Goal: Transaction & Acquisition: Purchase product/service

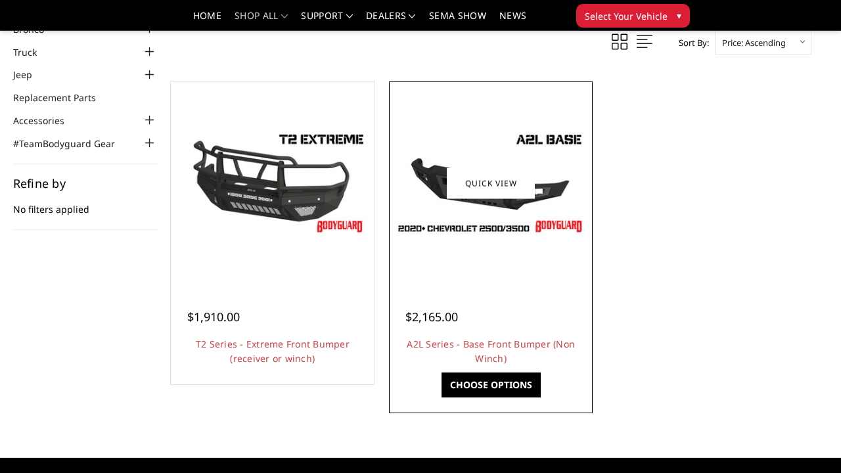
scroll to position [79, 0]
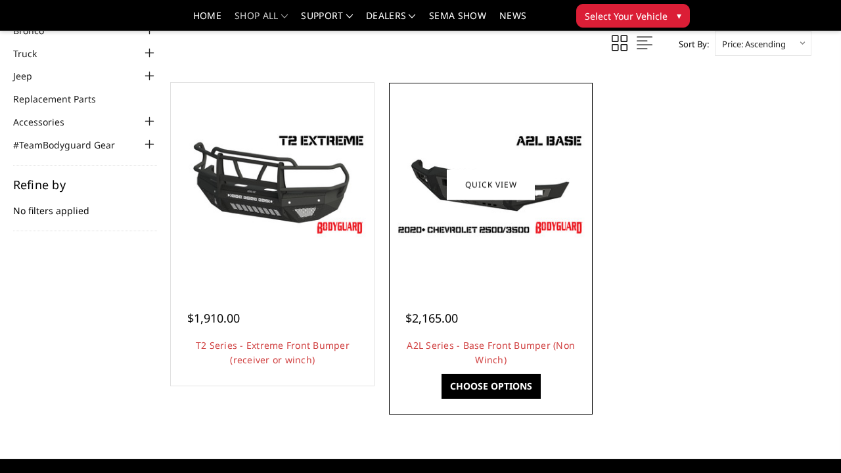
click at [454, 258] on div at bounding box center [490, 184] width 197 height 197
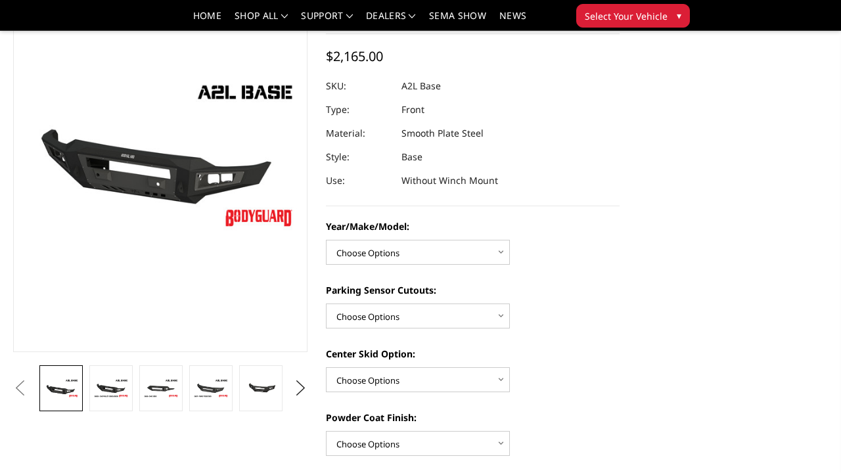
scroll to position [110, 0]
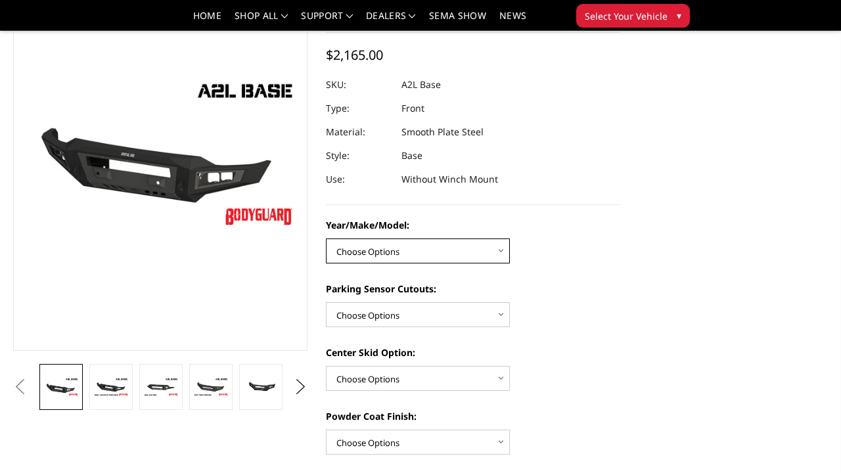
select select "4339"
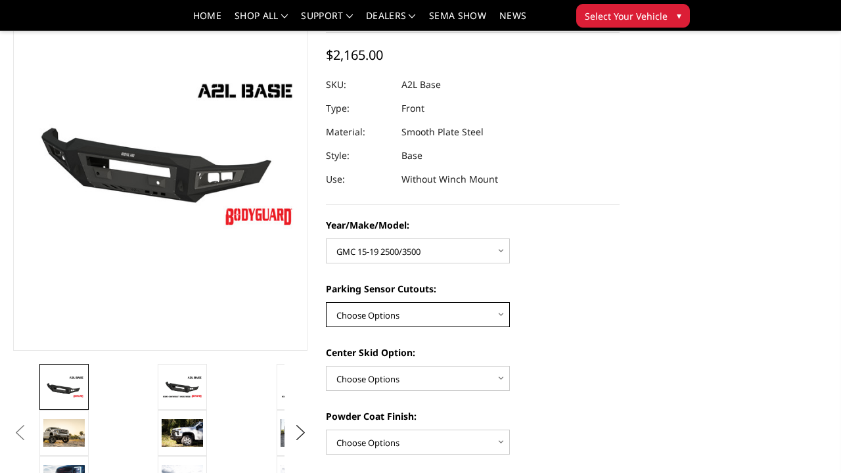
select select "4328"
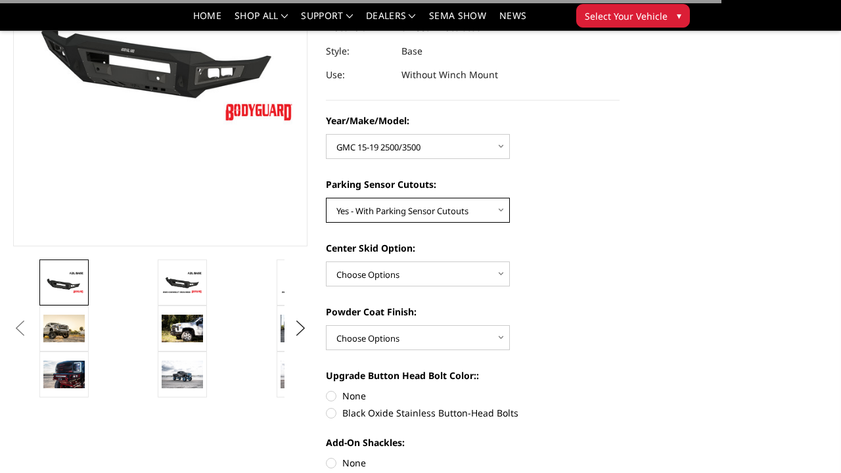
scroll to position [215, 0]
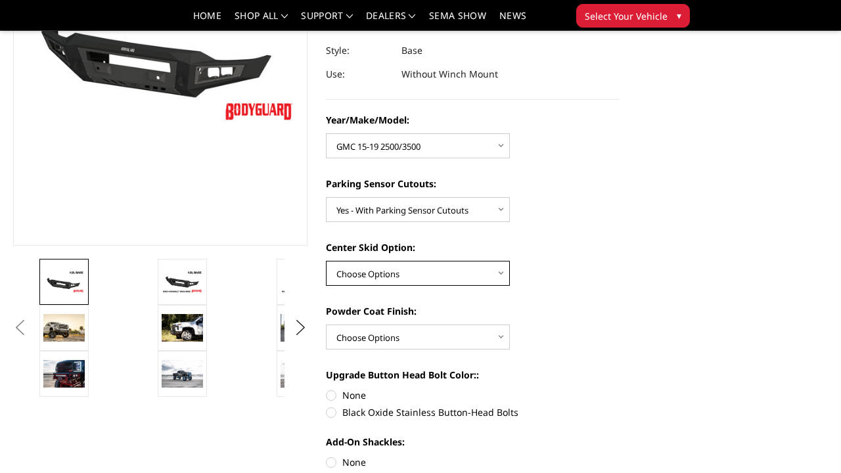
select select "4304"
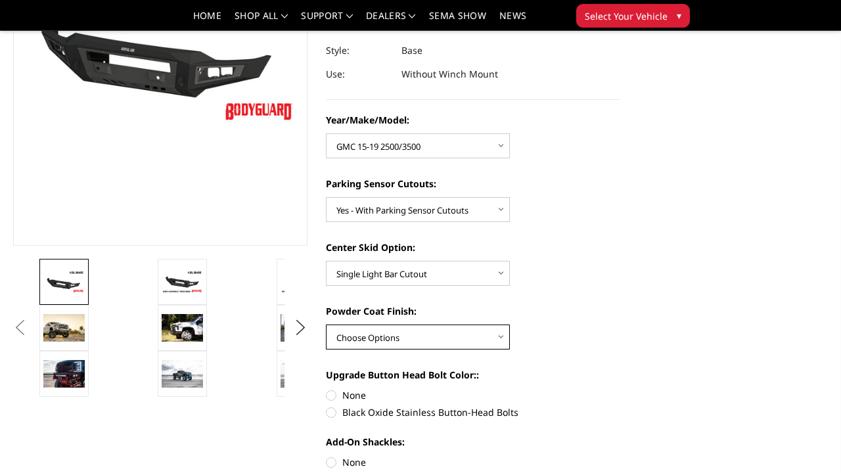
select select "4285"
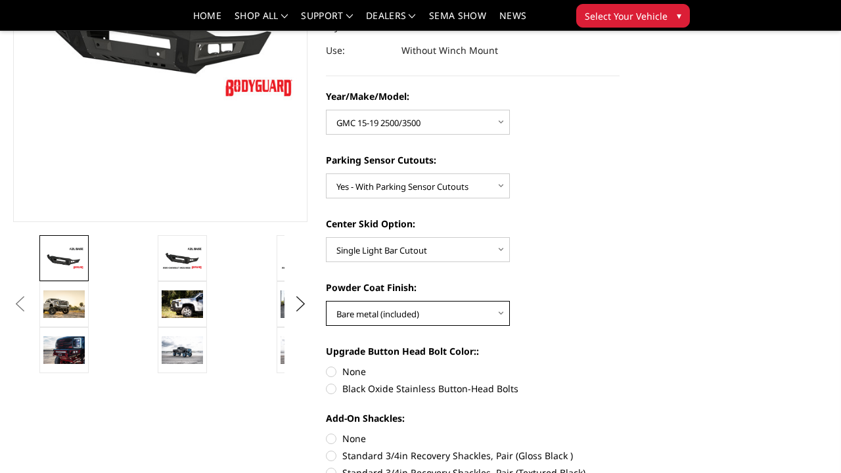
scroll to position [233, 0]
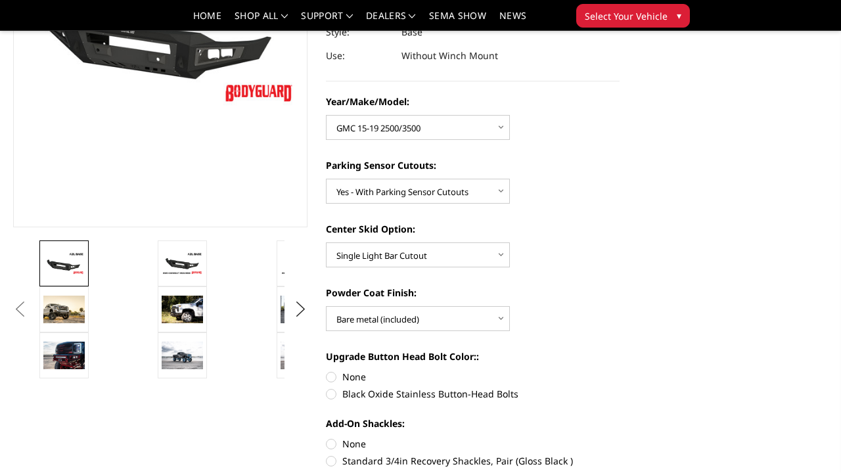
click at [30, 315] on button "Previous" at bounding box center [20, 310] width 20 height 20
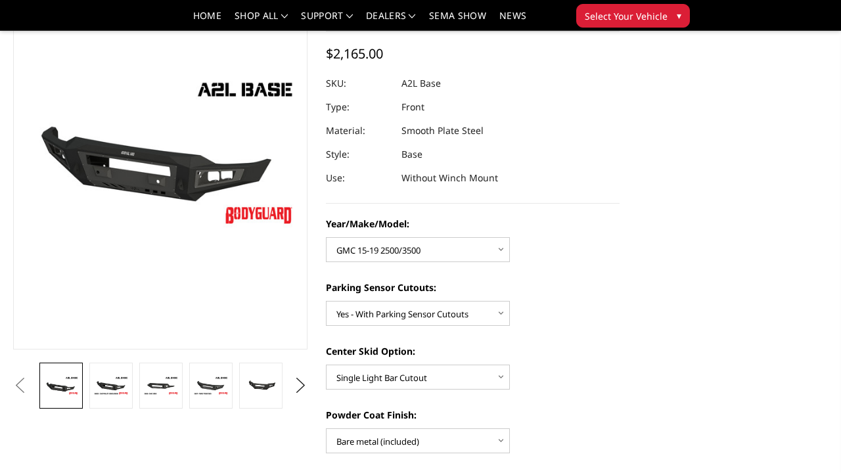
scroll to position [112, 0]
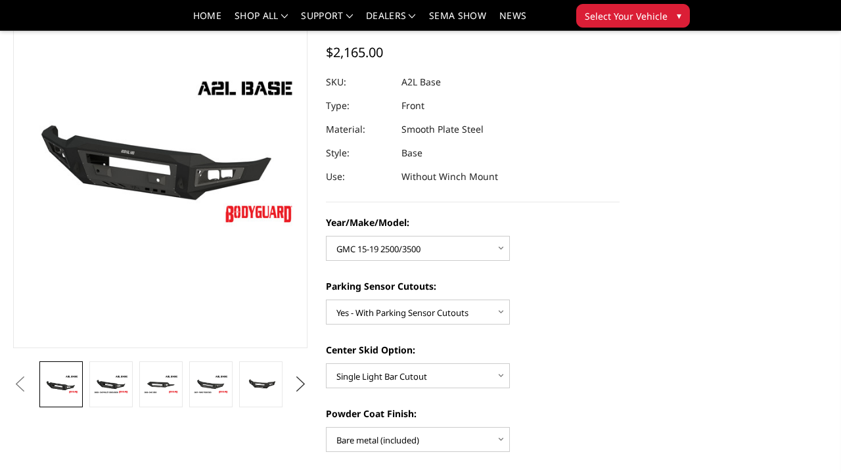
click at [300, 380] on button "Next" at bounding box center [301, 385] width 20 height 20
click at [19, 381] on button "Previous" at bounding box center [20, 385] width 20 height 20
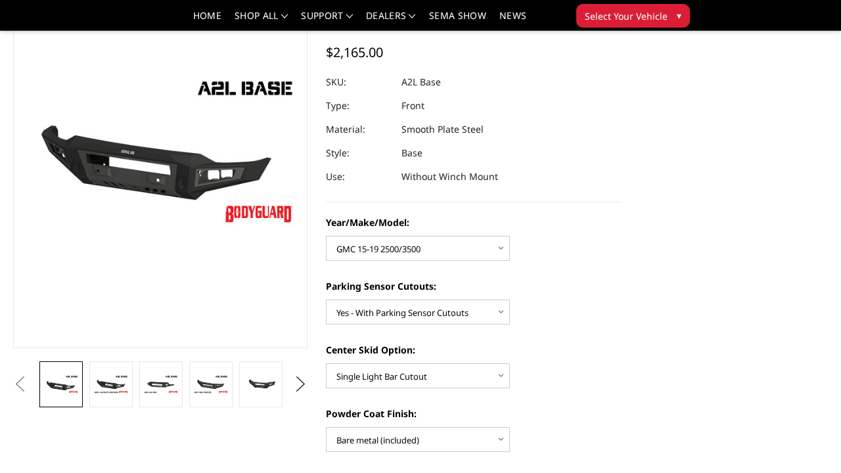
click at [19, 381] on button "Previous" at bounding box center [20, 385] width 20 height 20
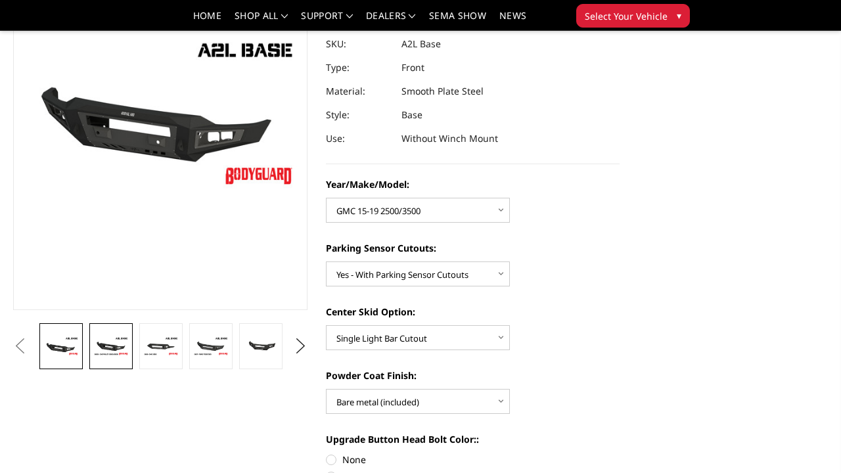
scroll to position [146, 0]
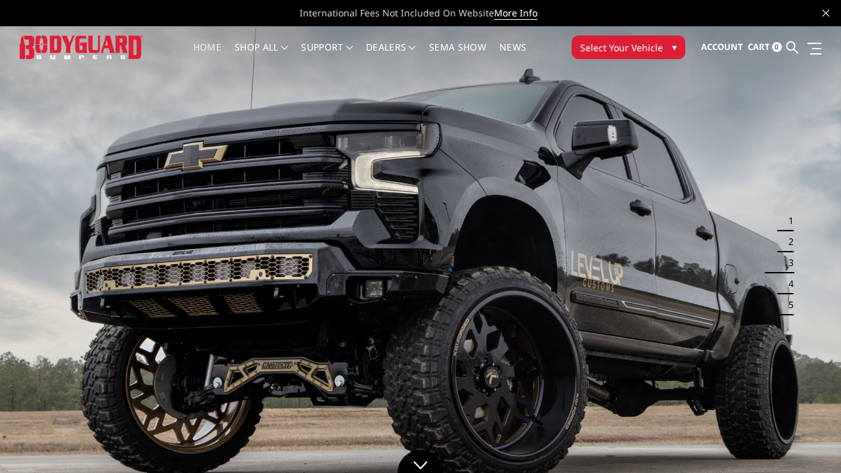
click at [616, 49] on span "Select Your Vehicle" at bounding box center [621, 48] width 83 height 14
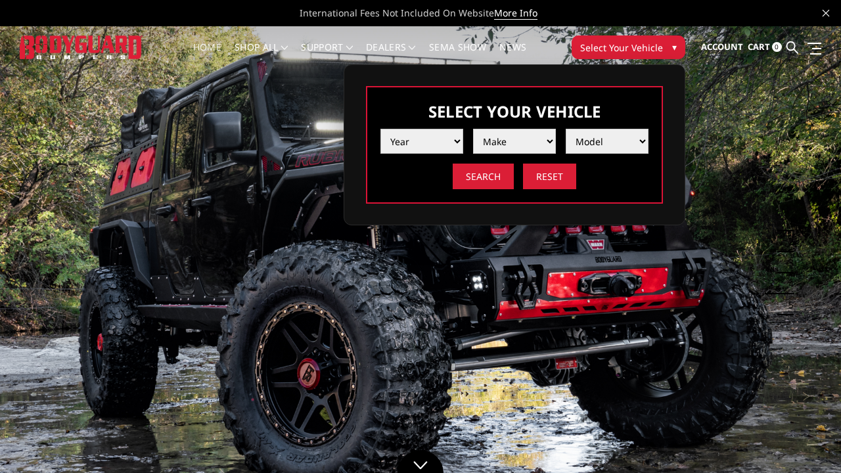
select select "yr_2015"
select select "mk_gmc"
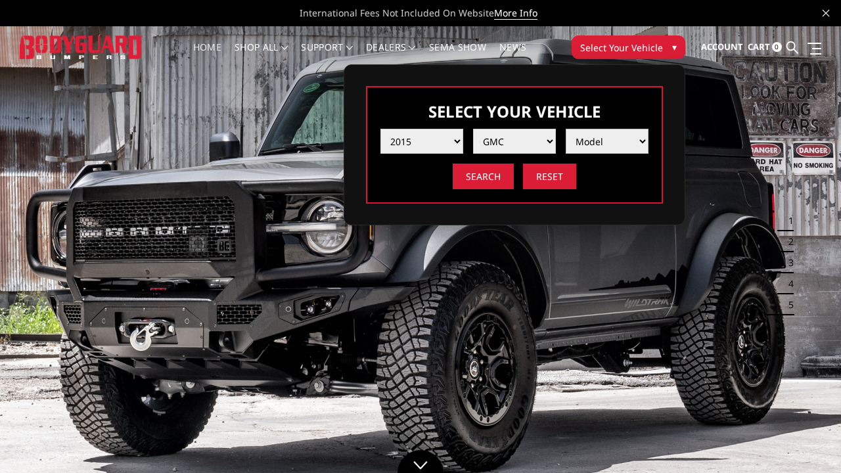
select select "md_sierra-2500-3500"
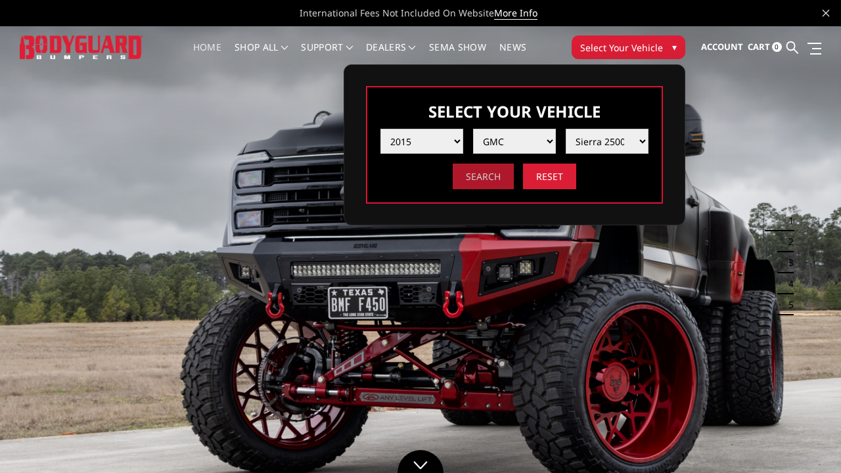
click at [496, 182] on input "Search" at bounding box center [483, 177] width 61 height 26
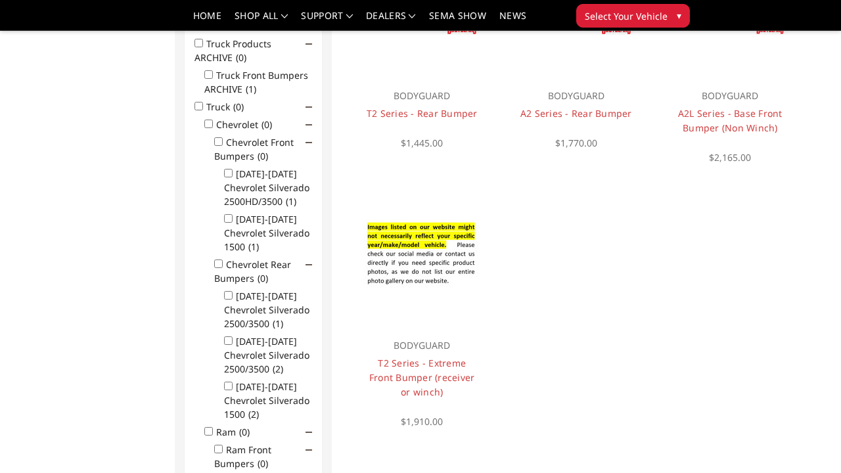
scroll to position [87, 0]
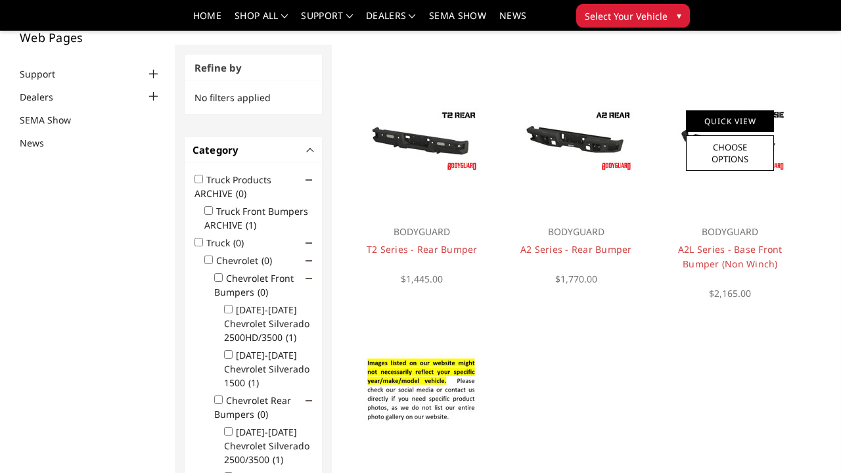
click at [745, 122] on link "Quick View" at bounding box center [730, 121] width 88 height 22
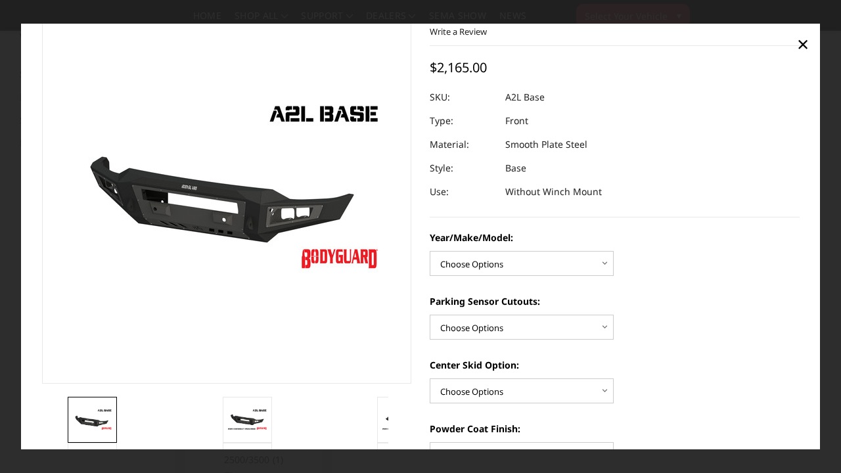
scroll to position [99, 0]
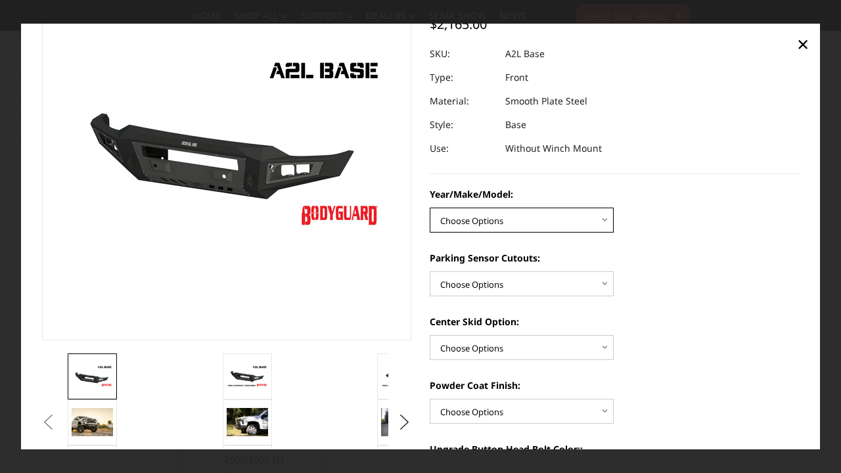
select select "4339"
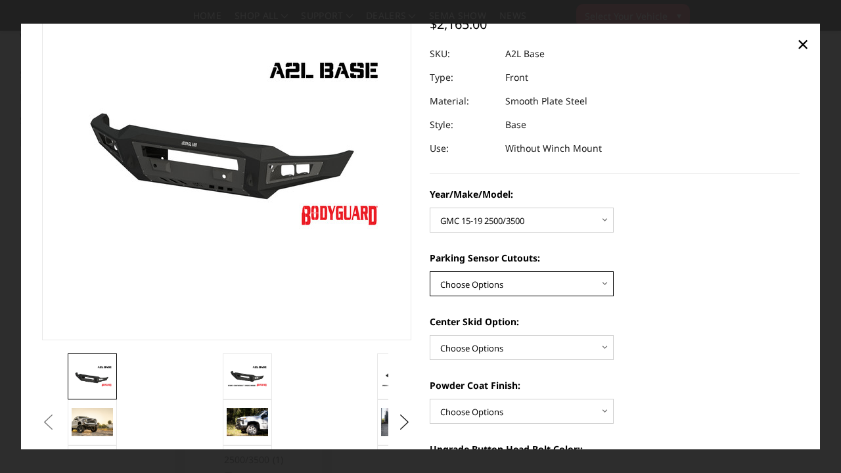
select select "4328"
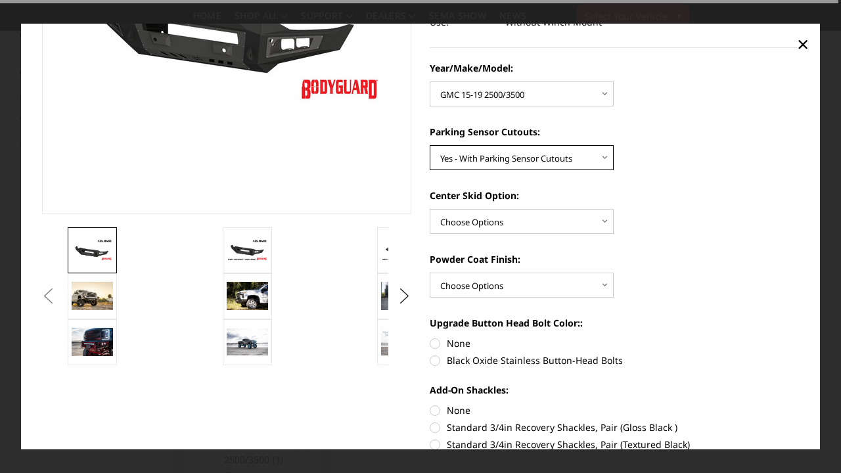
scroll to position [225, 0]
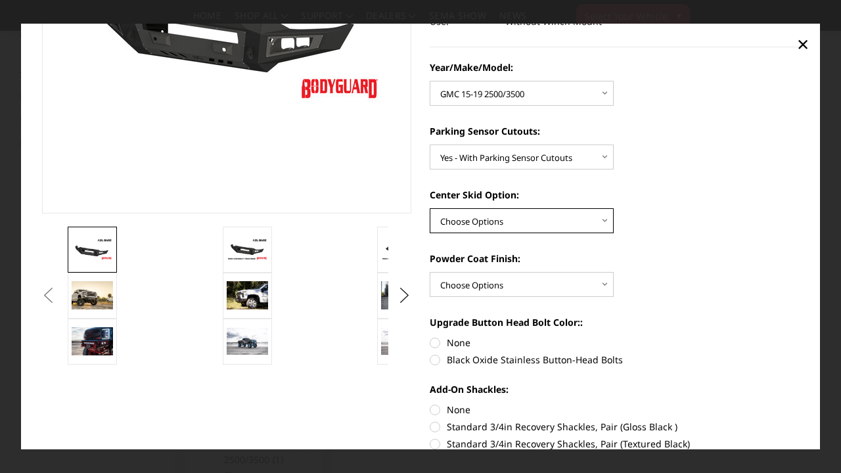
select select "4304"
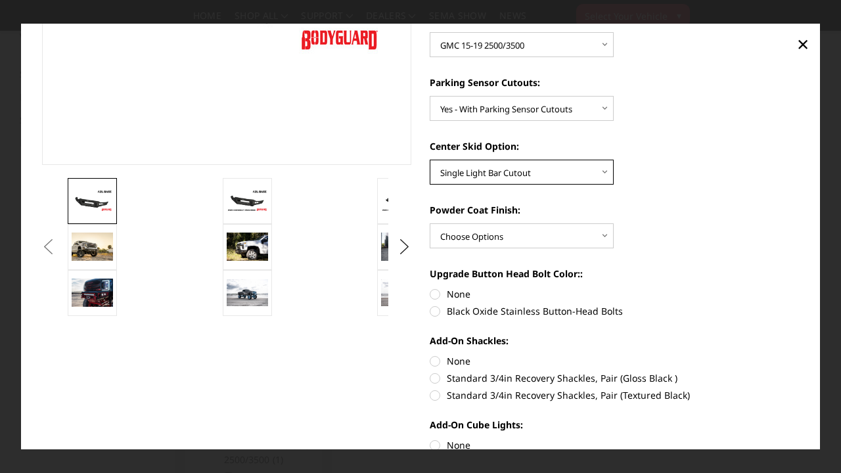
scroll to position [283, 0]
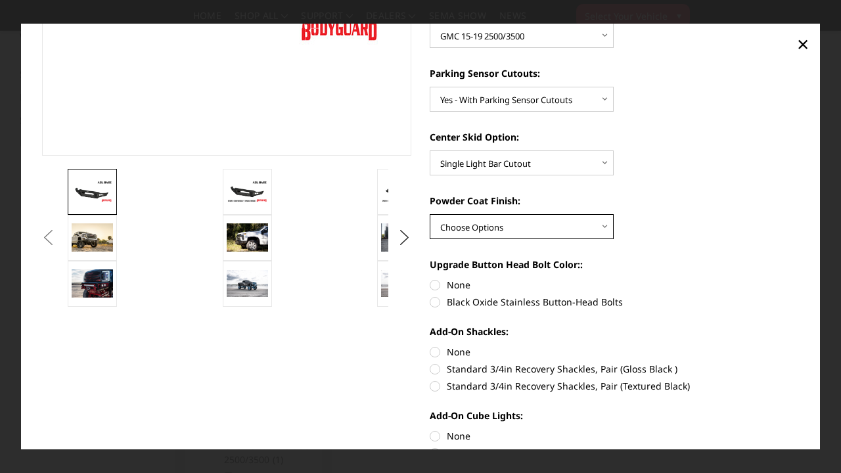
select select "4285"
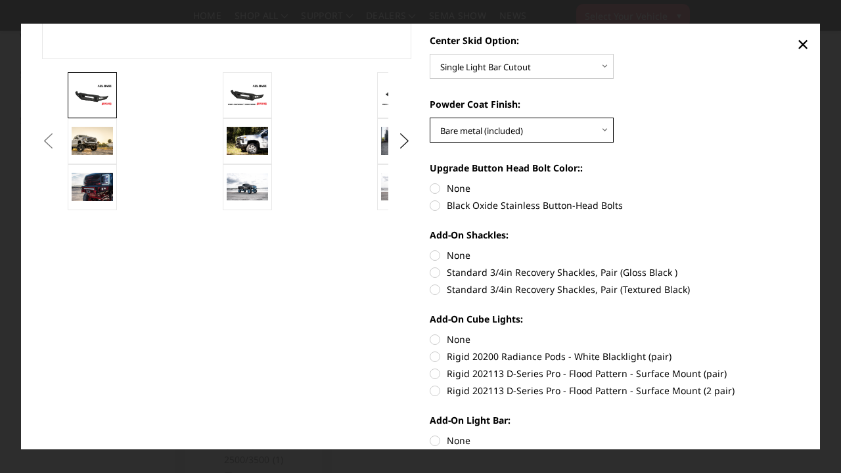
scroll to position [385, 0]
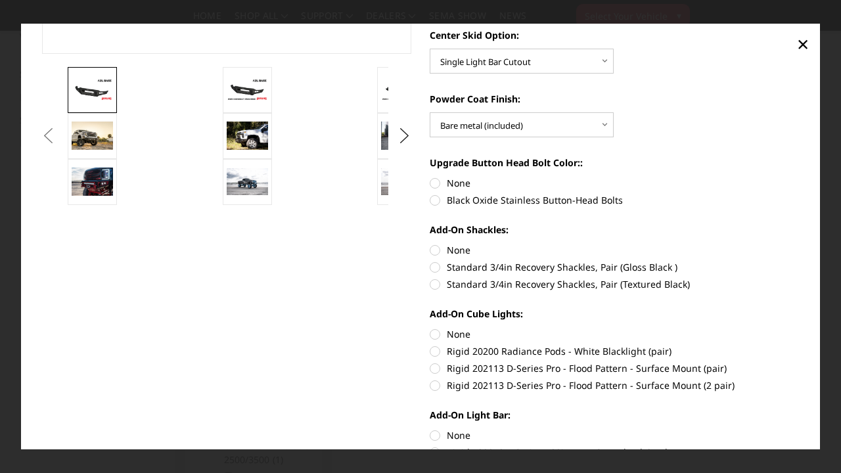
click at [438, 185] on label "None" at bounding box center [615, 183] width 370 height 14
click at [431, 177] on input "None" at bounding box center [430, 176] width 1 height 1
radio input "true"
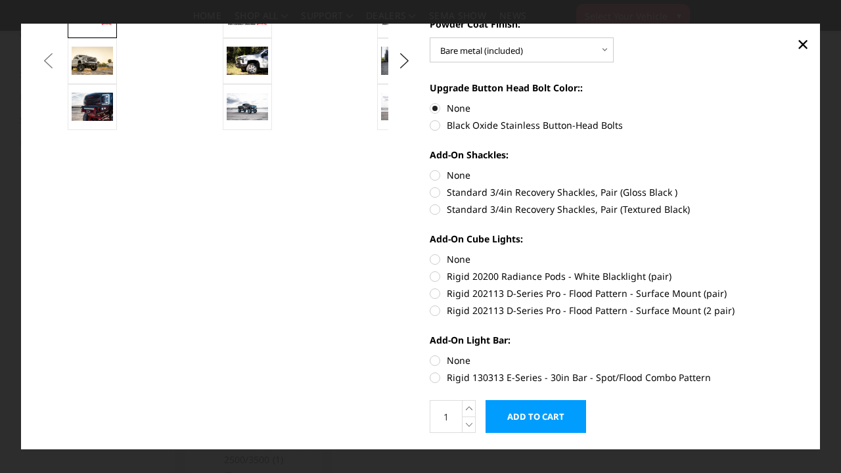
scroll to position [463, 0]
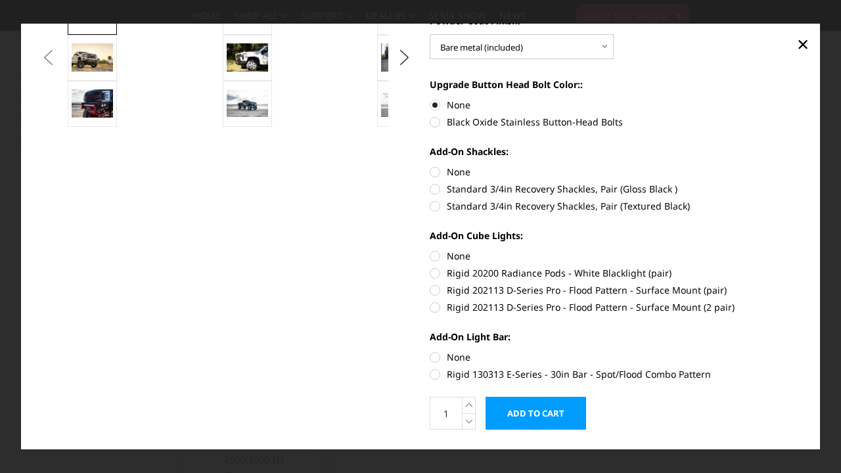
click at [438, 173] on label "None" at bounding box center [615, 172] width 370 height 14
click at [431, 166] on input "None" at bounding box center [430, 165] width 1 height 1
radio input "true"
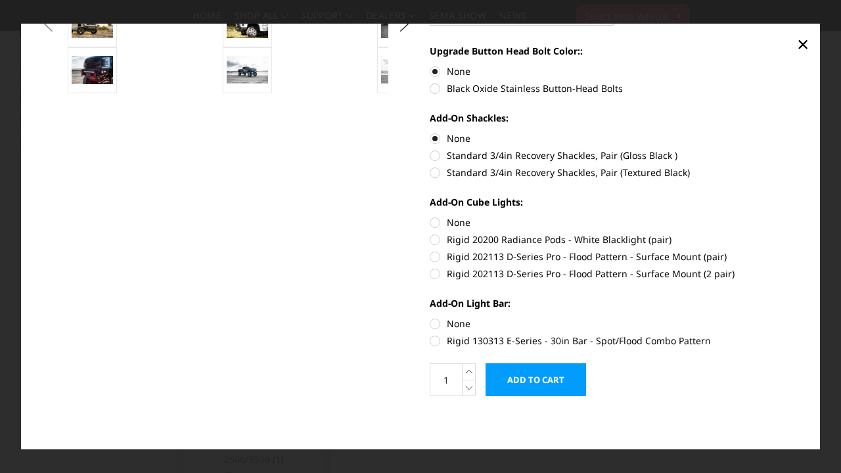
scroll to position [497, 0]
click at [435, 218] on label "None" at bounding box center [615, 223] width 370 height 14
click at [431, 216] on input "None" at bounding box center [430, 216] width 1 height 1
radio input "true"
click at [436, 341] on label "Rigid 130313 E-Series - 30in Bar - Spot/Flood Combo Pattern" at bounding box center [615, 341] width 370 height 14
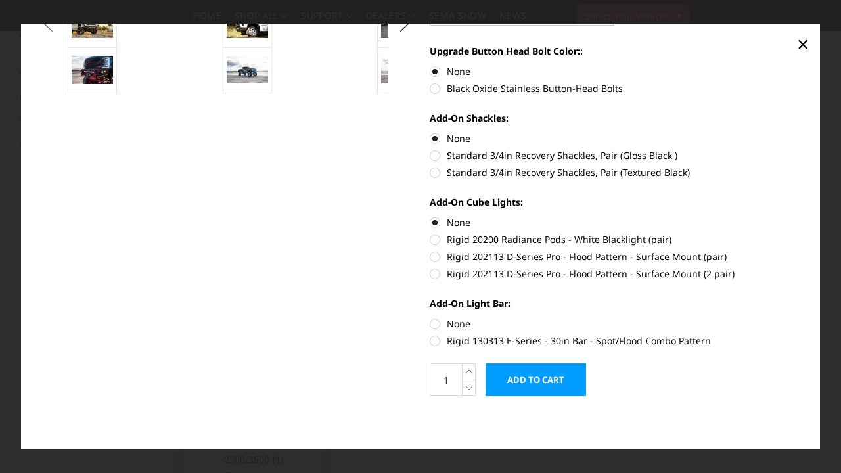
click at [800, 318] on input "Rigid 130313 E-Series - 30in Bar - Spot/Flood Combo Pattern" at bounding box center [800, 317] width 1 height 1
radio input "true"
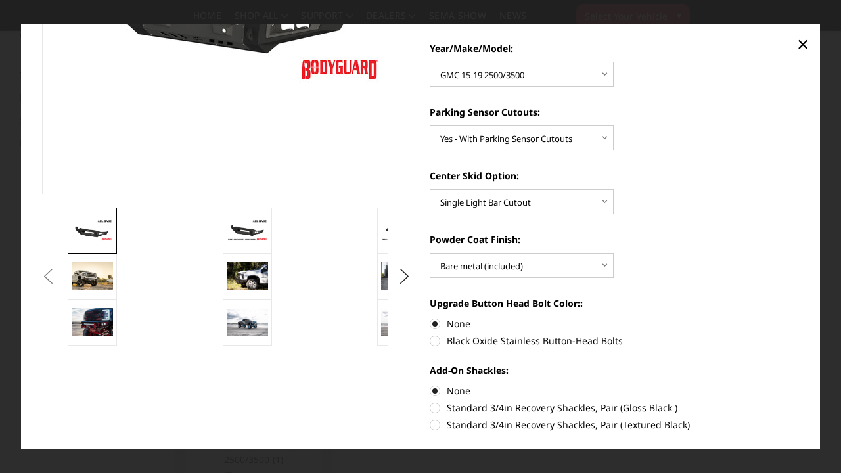
scroll to position [234, 0]
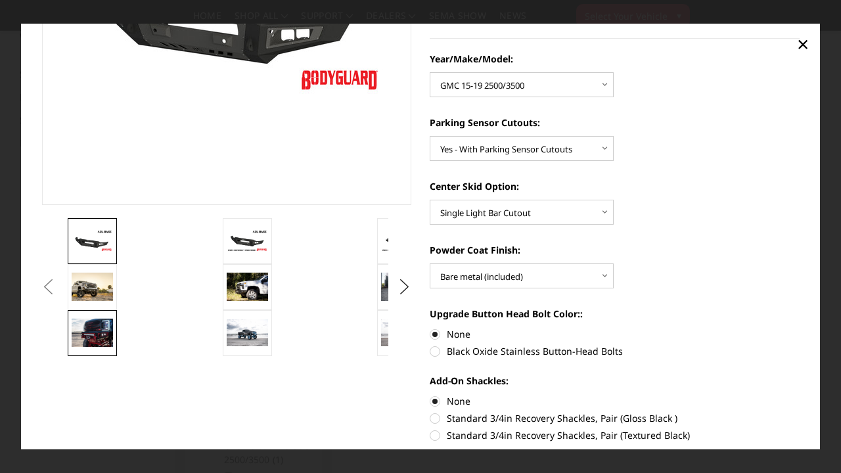
click at [102, 333] on img at bounding box center [92, 333] width 41 height 28
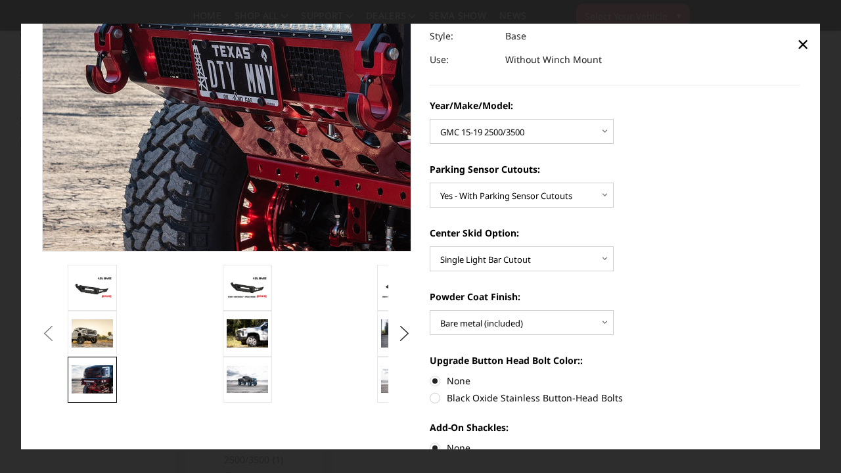
scroll to position [196, 0]
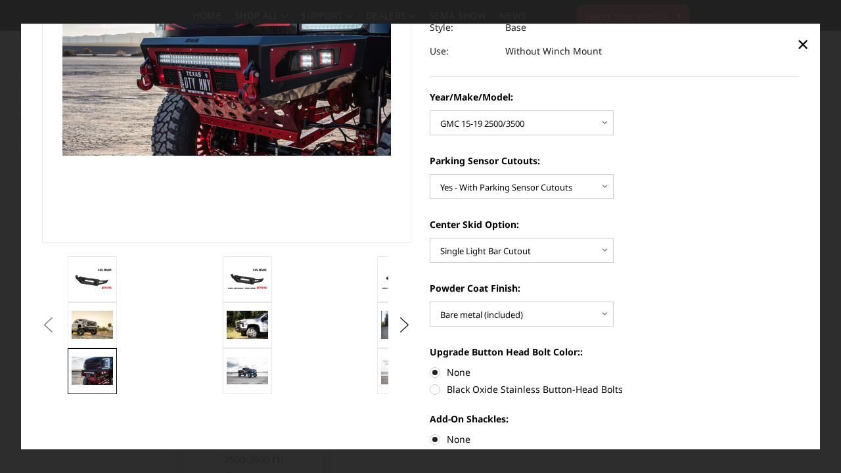
click at [59, 323] on button "Previous" at bounding box center [49, 326] width 20 height 20
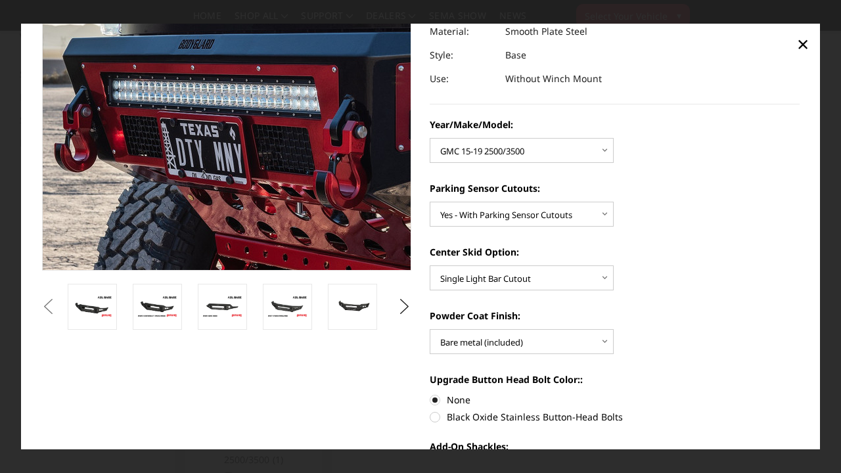
scroll to position [174, 0]
